Goal: Task Accomplishment & Management: Complete application form

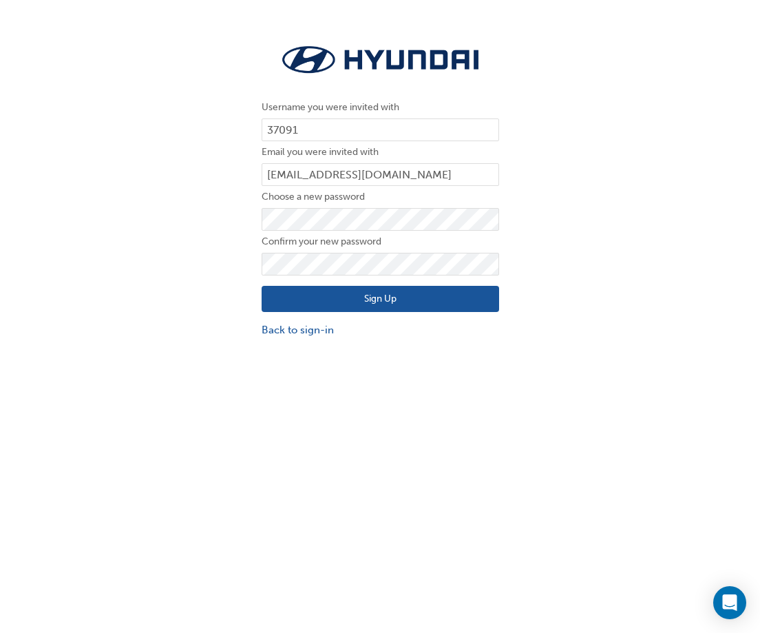
click at [405, 298] on button "Sign Up" at bounding box center [381, 299] width 238 height 26
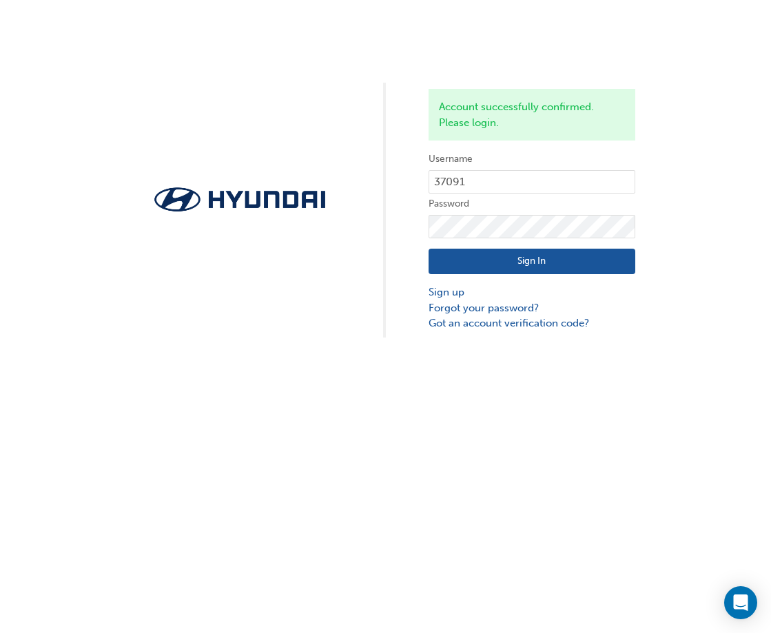
click at [508, 251] on button "Sign In" at bounding box center [531, 262] width 207 height 26
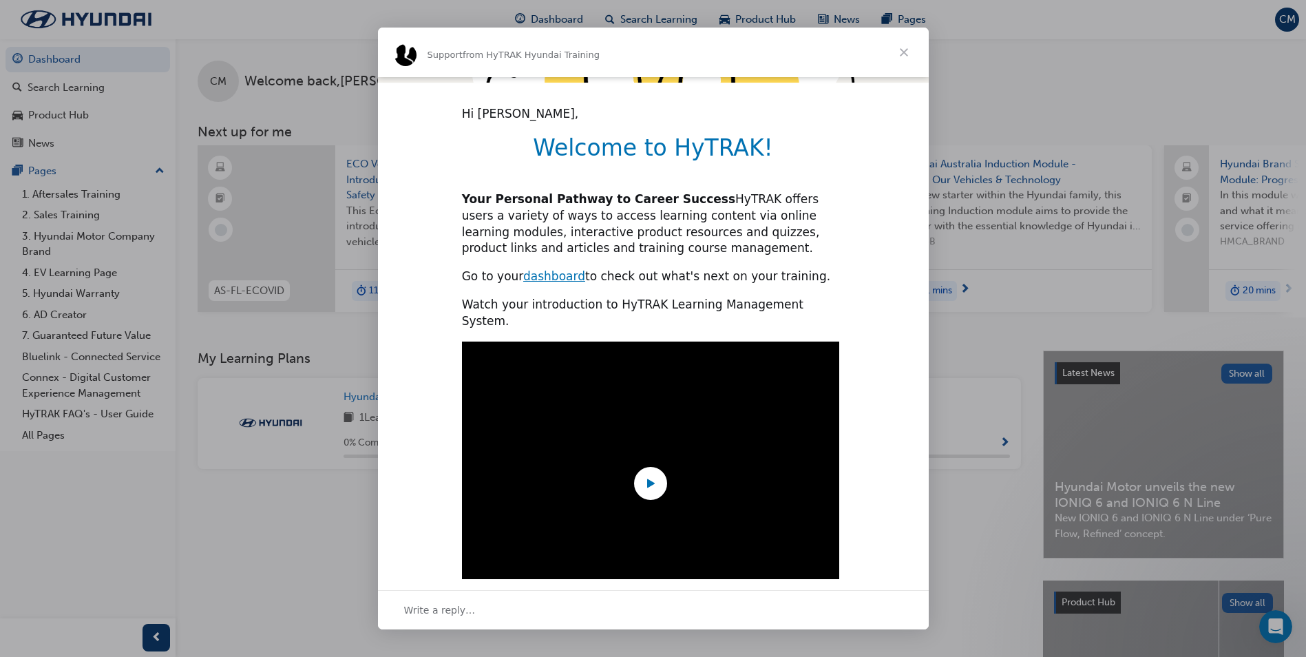
scroll to position [287, 0]
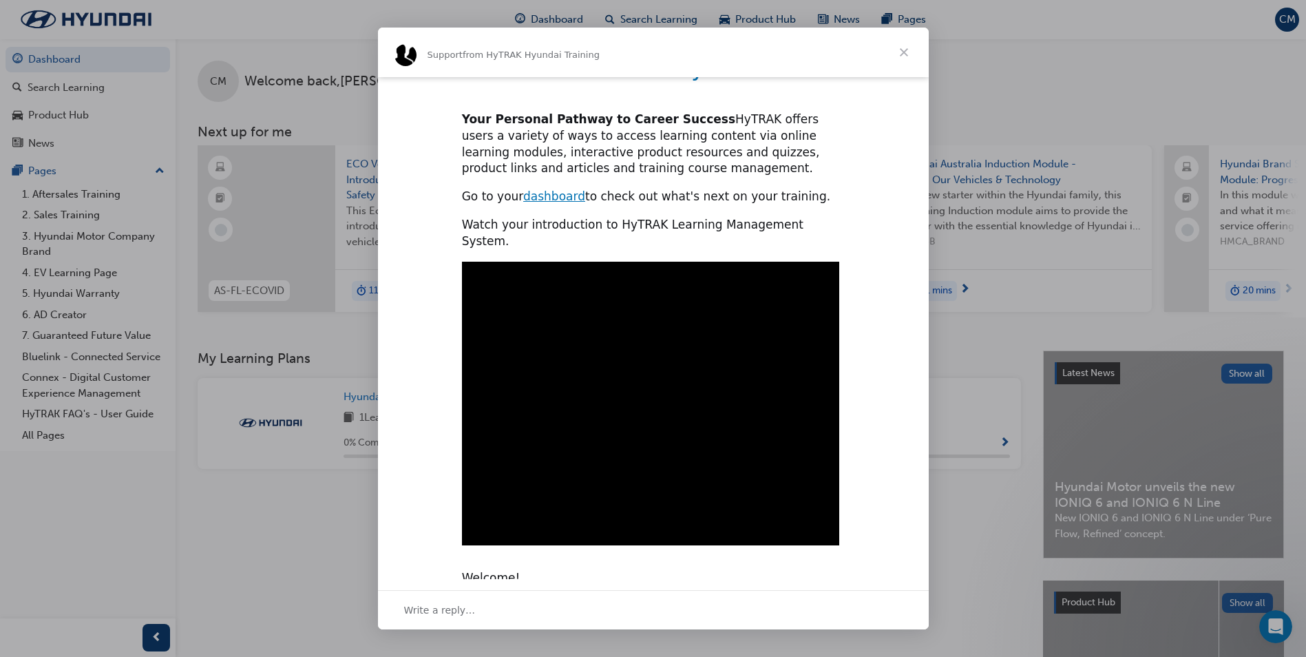
click at [770, 50] on span "Close" at bounding box center [904, 53] width 50 height 50
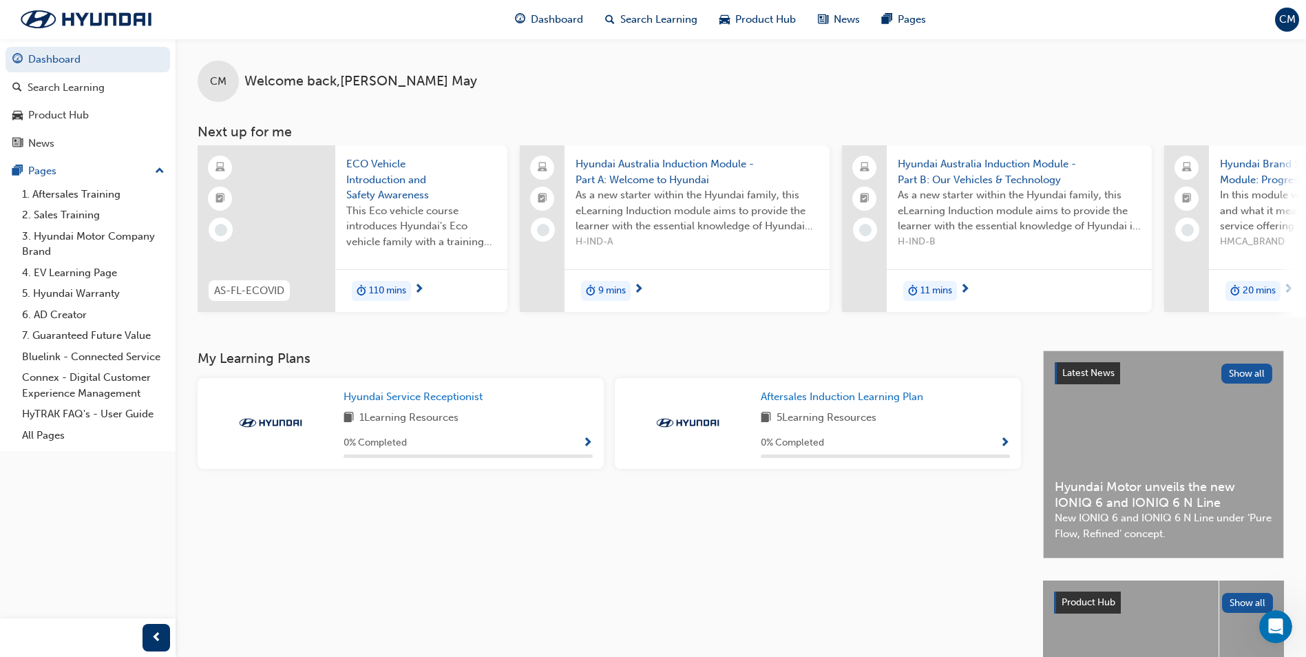
click at [770, 14] on span "CM" at bounding box center [1288, 20] width 17 height 16
